Goal: Check status: Check status

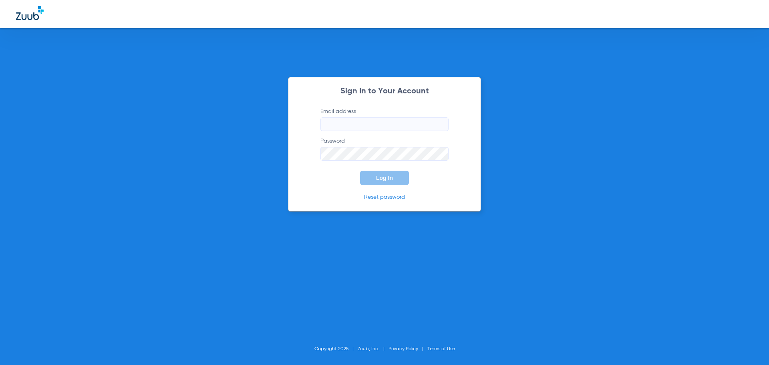
click at [345, 122] on input "Email address" at bounding box center [384, 124] width 128 height 14
type input "[EMAIL_ADDRESS][DOMAIN_NAME]"
click at [360, 171] on button "Log In" at bounding box center [384, 178] width 49 height 14
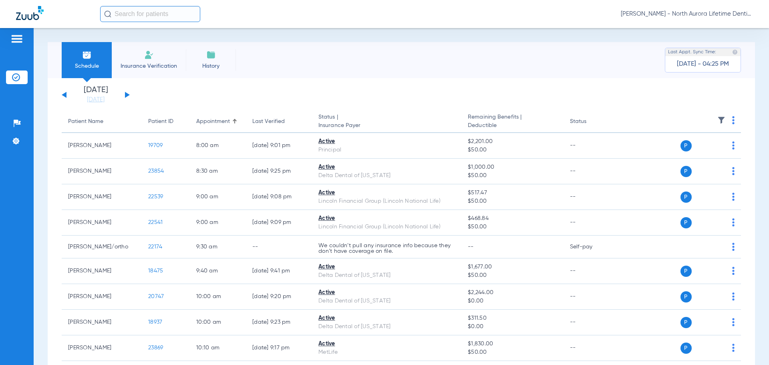
click at [129, 93] on div "[DATE] [DATE] [DATE] [DATE] [DATE] [DATE] [DATE] [DATE] [DATE] [DATE] [DATE] [D…" at bounding box center [96, 95] width 68 height 18
click at [127, 96] on button at bounding box center [127, 95] width 5 height 6
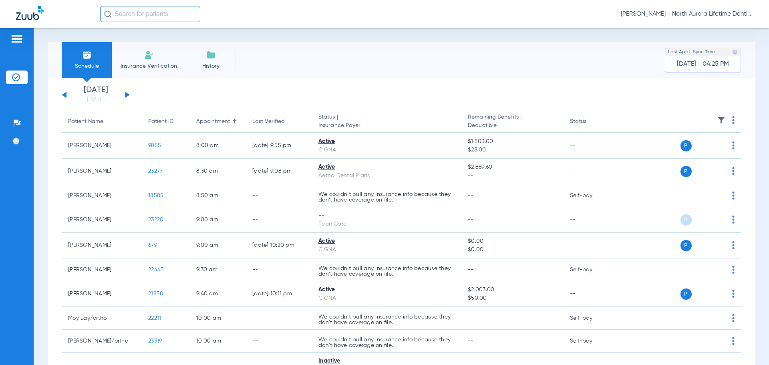
click at [127, 94] on button at bounding box center [127, 95] width 5 height 6
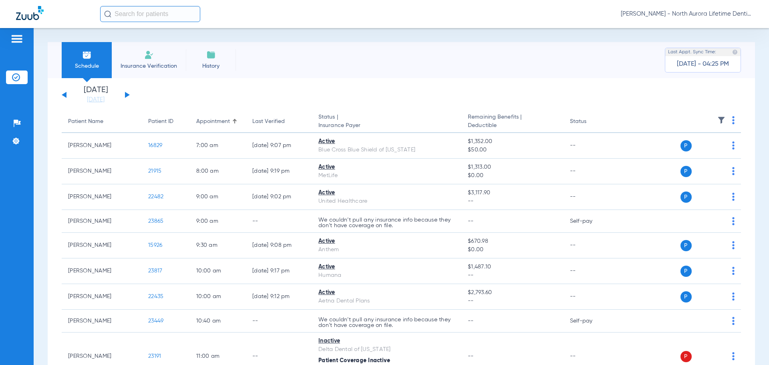
click at [128, 94] on button at bounding box center [127, 95] width 5 height 6
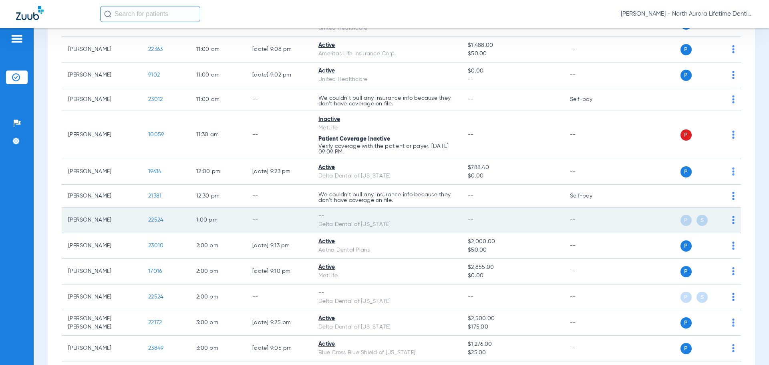
scroll to position [481, 0]
